Goal: Information Seeking & Learning: Learn about a topic

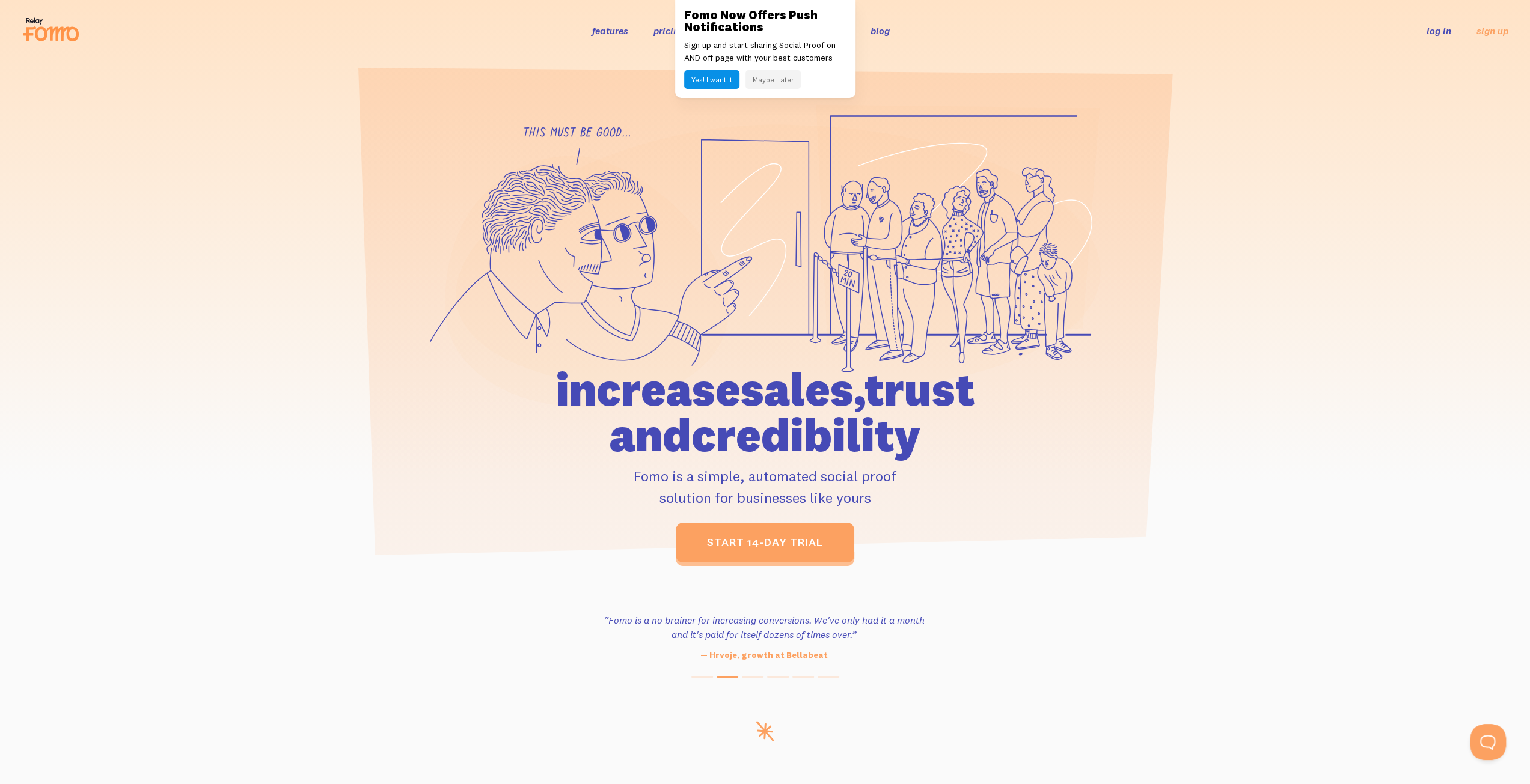
click at [767, 81] on button "Maybe Later" at bounding box center [773, 80] width 56 height 19
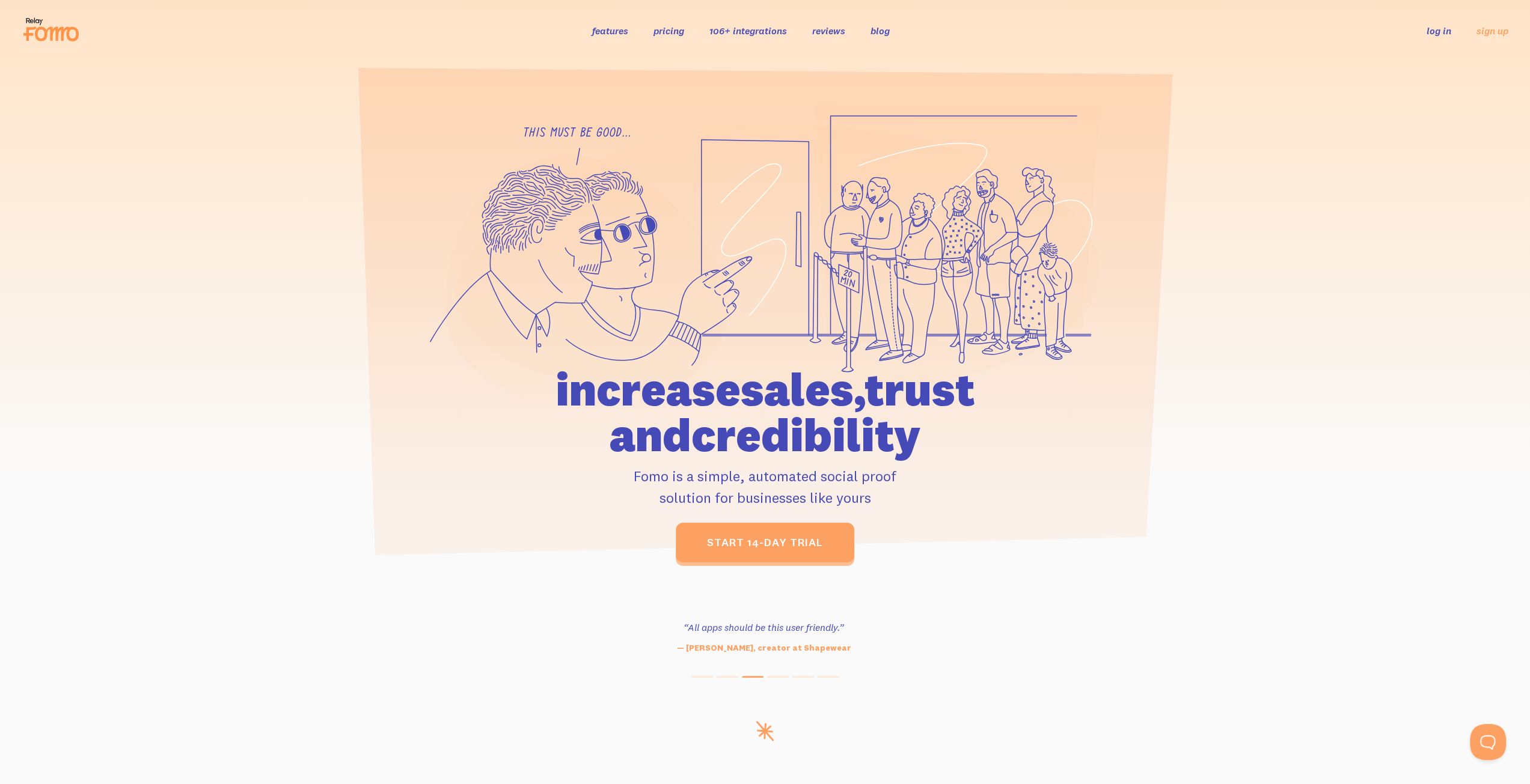
click at [614, 28] on link "features" at bounding box center [610, 30] width 36 height 12
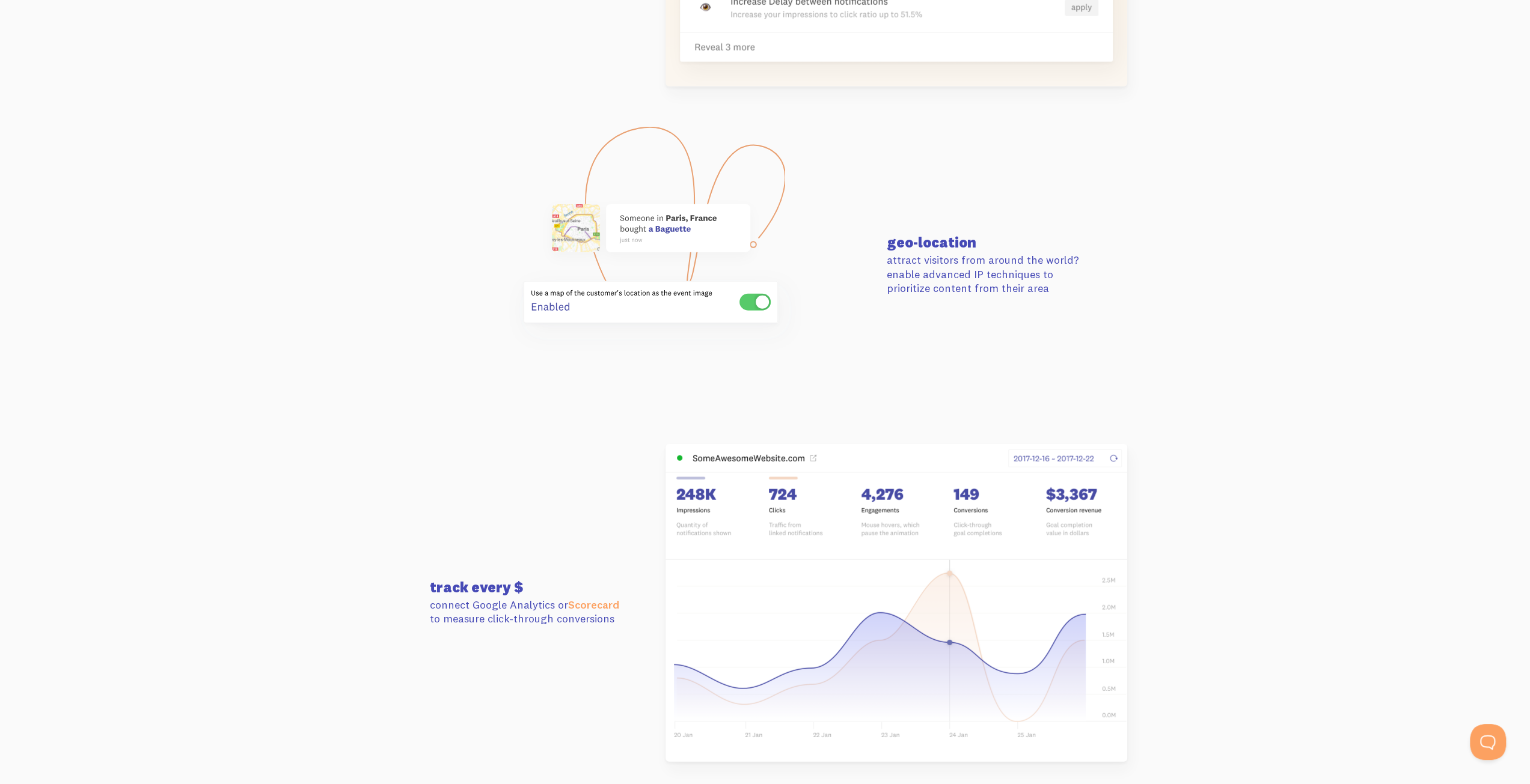
scroll to position [2885, 0]
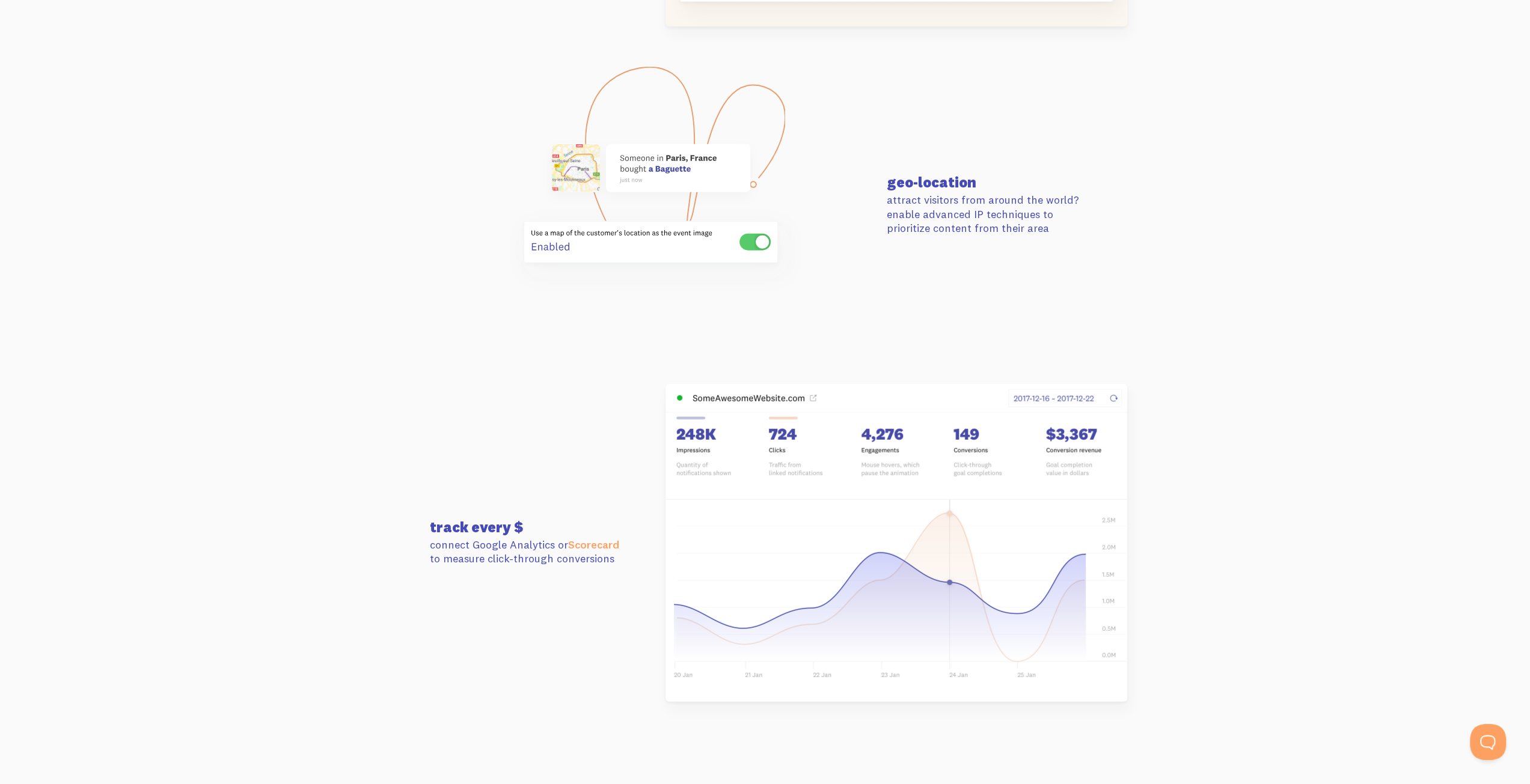
drag, startPoint x: 610, startPoint y: 41, endPoint x: 574, endPoint y: 60, distance: 40.7
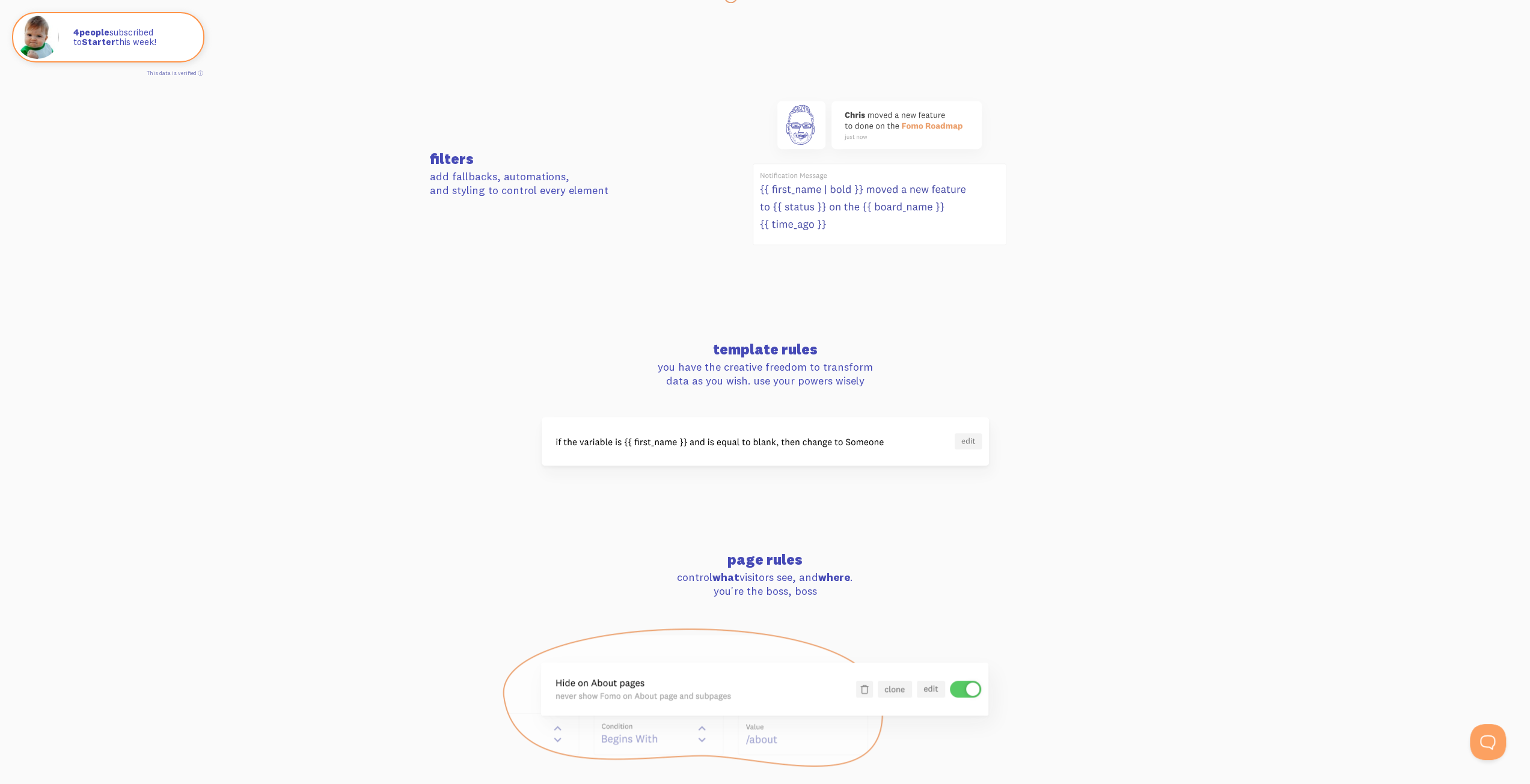
scroll to position [0, 0]
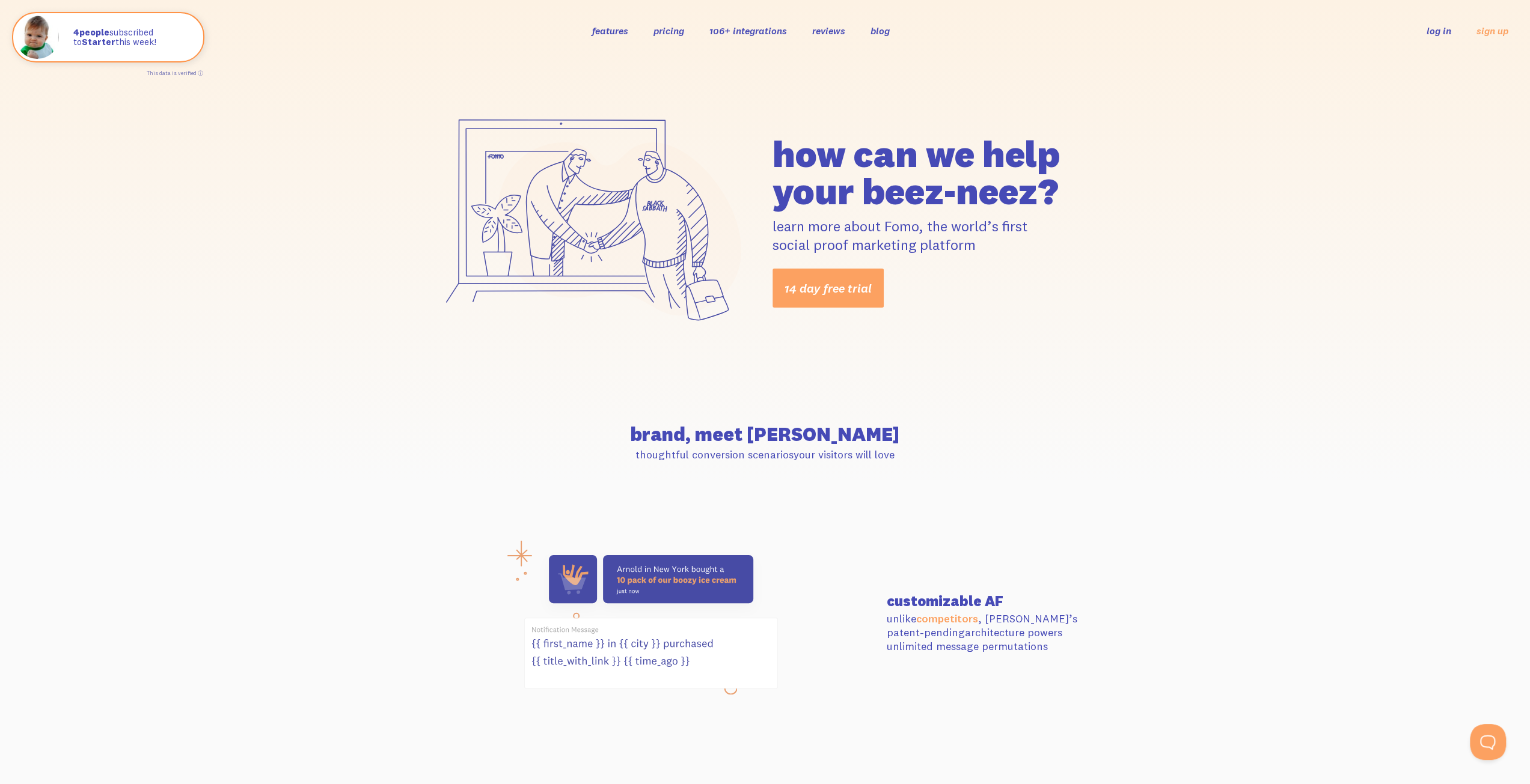
drag, startPoint x: 269, startPoint y: 270, endPoint x: 317, endPoint y: 1, distance: 273.2
click at [195, 36] on span at bounding box center [194, 39] width 20 height 20
